Goal: Use online tool/utility

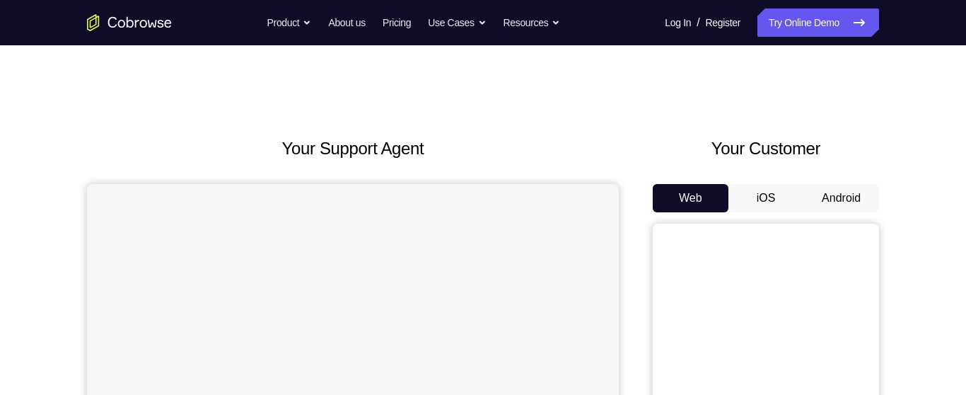
click at [841, 192] on button "Android" at bounding box center [842, 198] width 76 height 28
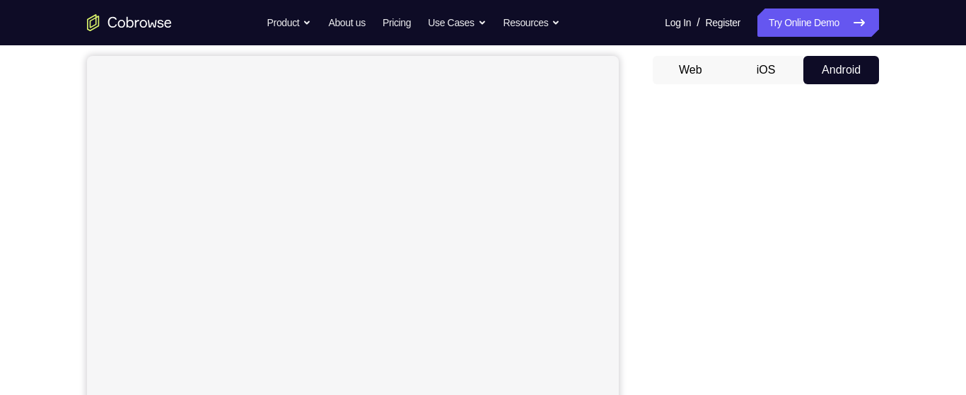
scroll to position [113, 0]
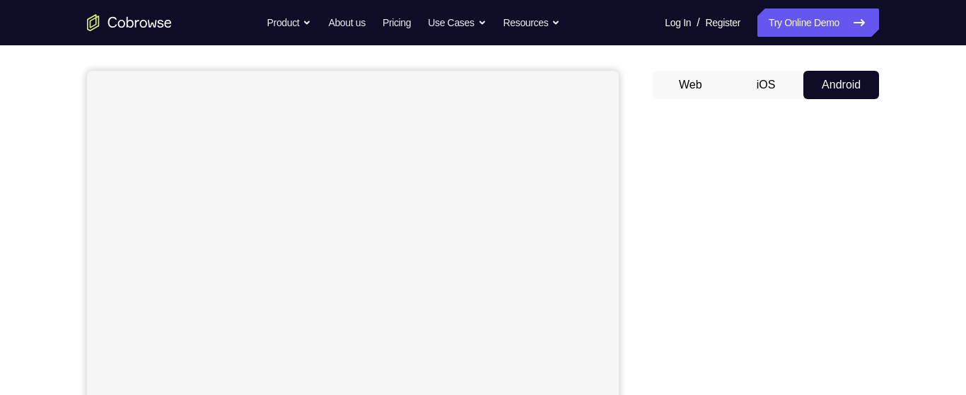
click at [697, 82] on button "Web" at bounding box center [691, 85] width 76 height 28
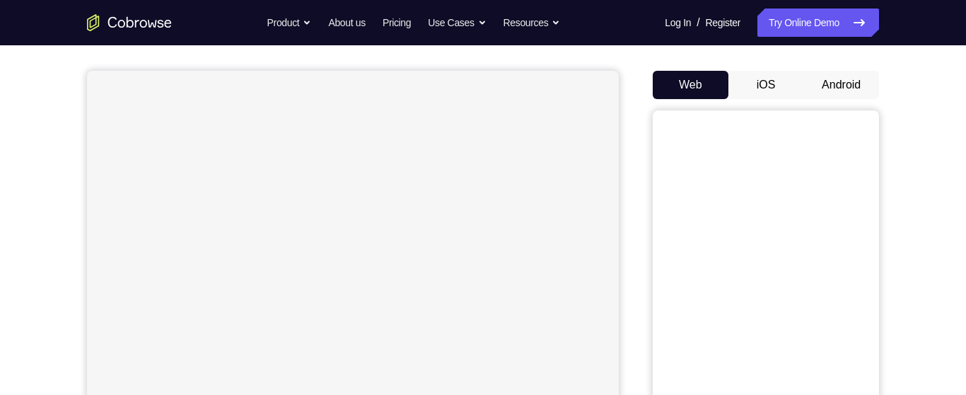
click at [841, 90] on button "Android" at bounding box center [842, 85] width 76 height 28
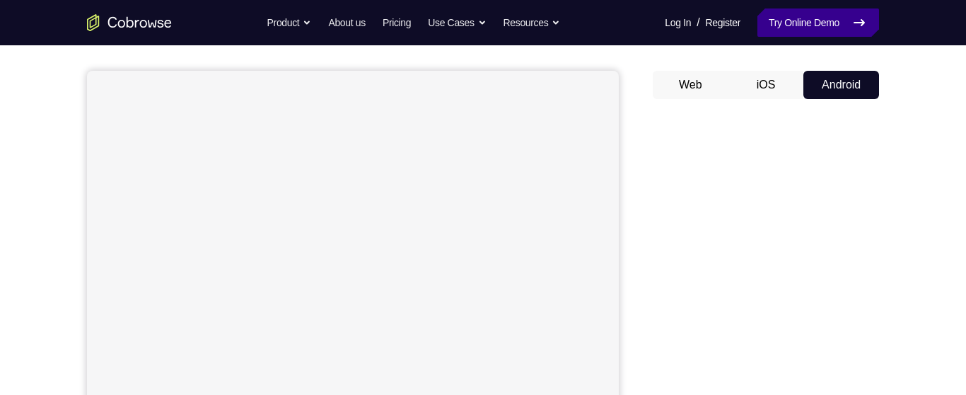
click at [825, 17] on link "Try Online Demo" at bounding box center [819, 22] width 122 height 28
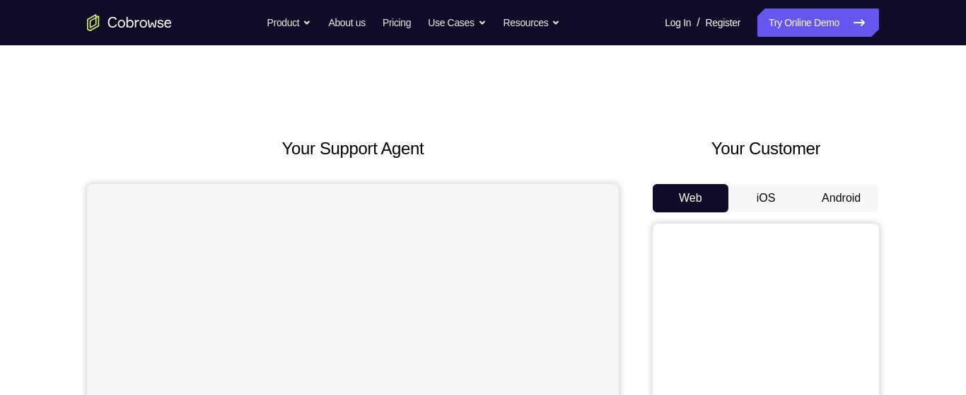
click at [829, 195] on button "Android" at bounding box center [842, 198] width 76 height 28
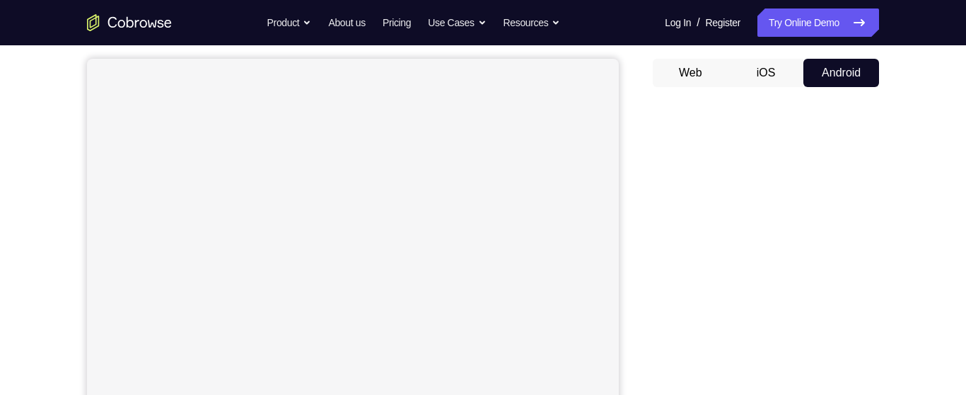
scroll to position [127, 0]
